Goal: Information Seeking & Learning: Learn about a topic

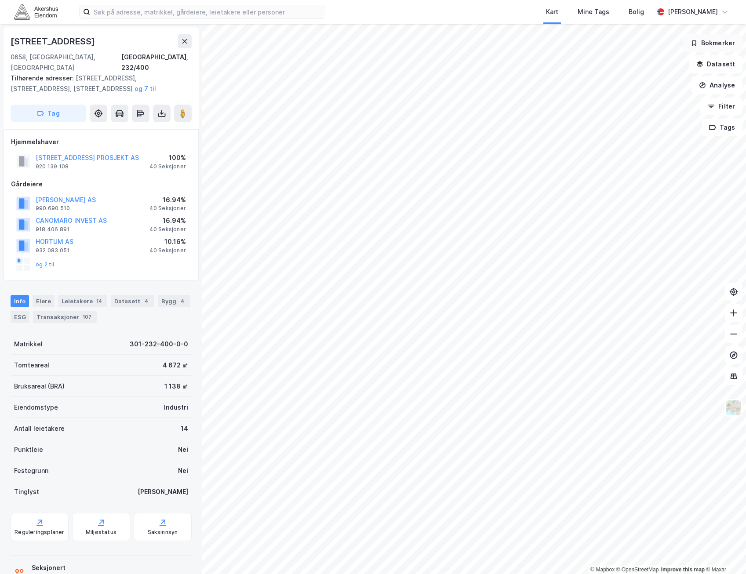
click at [746, 18] on html "Kart Mine Tags Bolig [PERSON_NAME] © Mapbox © OpenStreetMap Improve this map © …" at bounding box center [373, 287] width 746 height 574
